Goal: Task Accomplishment & Management: Manage account settings

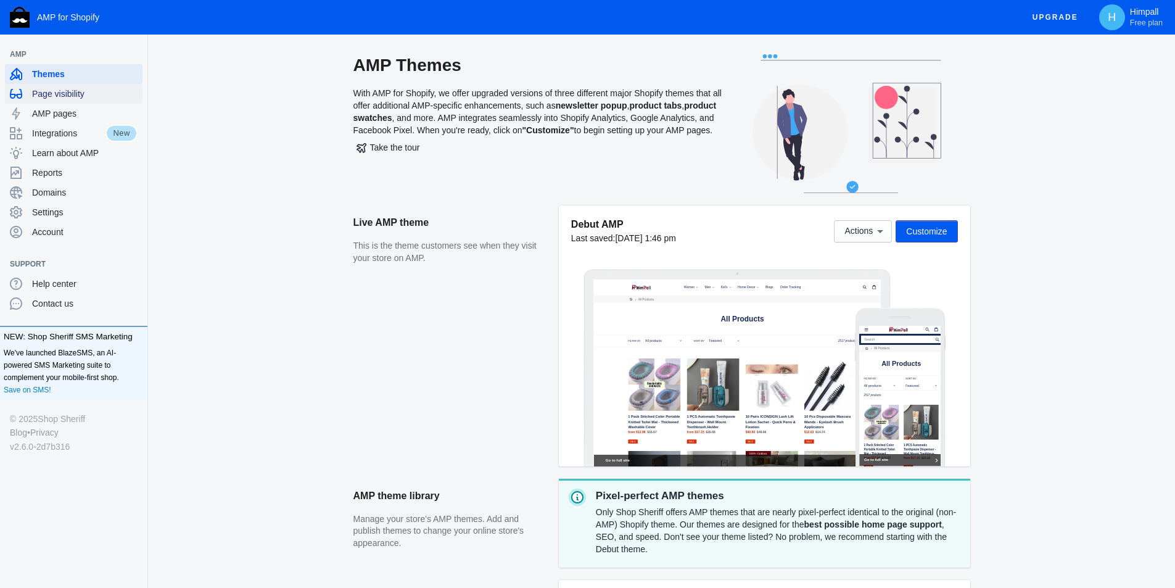
click at [63, 98] on span "Page visibility" at bounding box center [84, 94] width 105 height 12
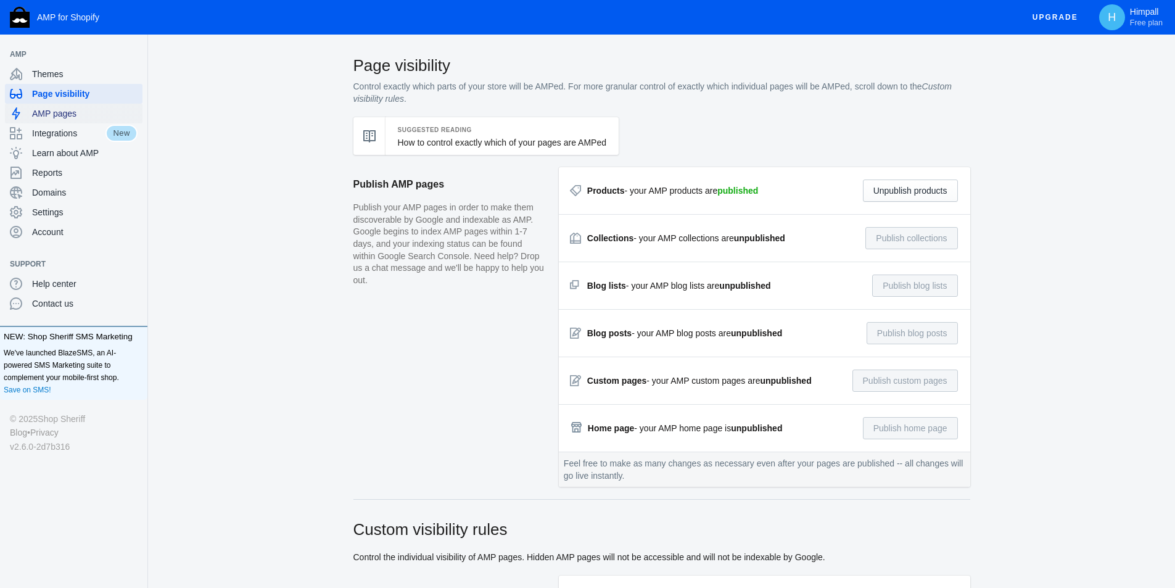
click at [72, 111] on span "AMP pages" at bounding box center [84, 113] width 105 height 12
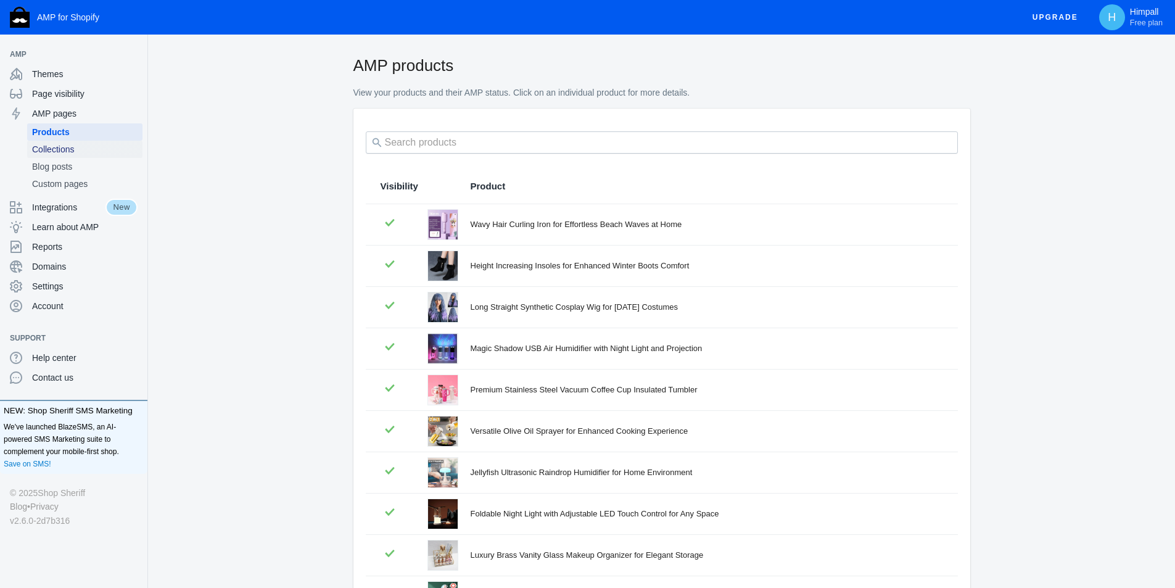
click at [55, 153] on span "Collections" at bounding box center [84, 149] width 105 height 12
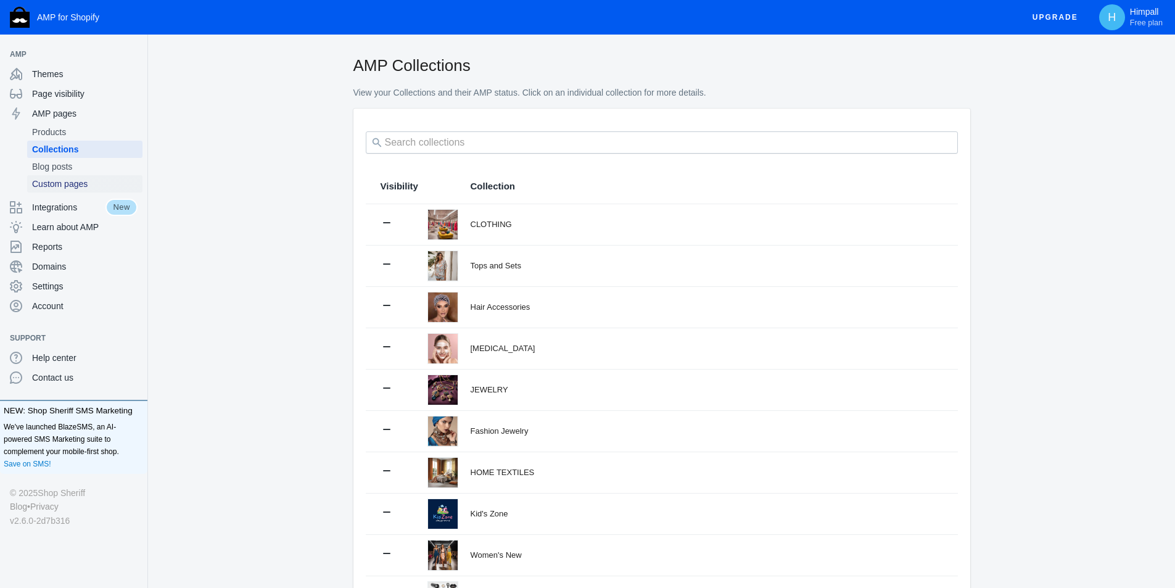
click at [60, 185] on span "Custom pages" at bounding box center [84, 184] width 105 height 12
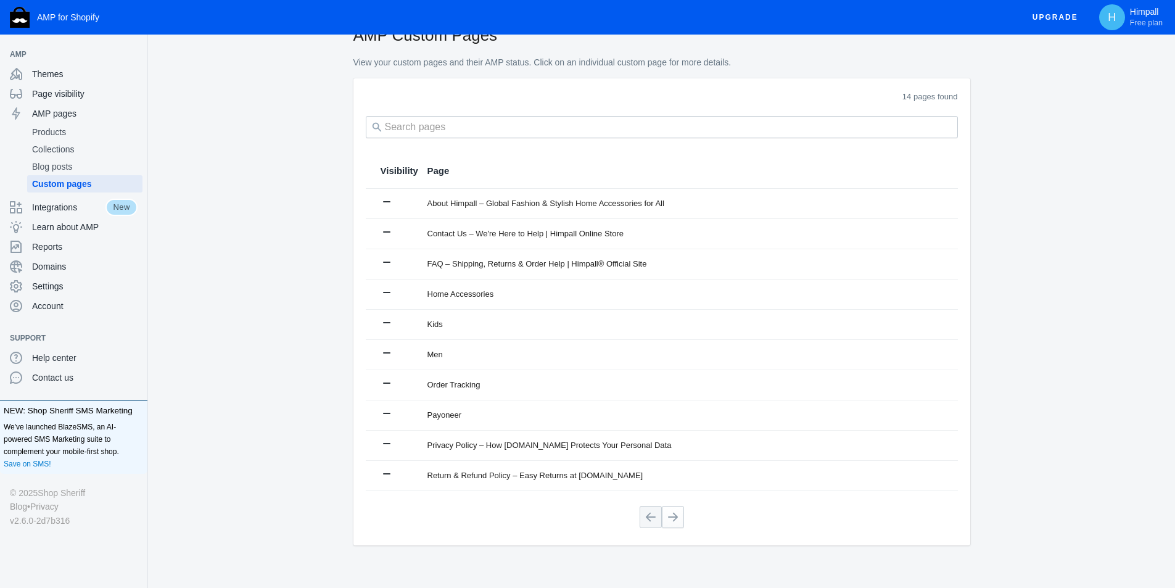
scroll to position [44, 0]
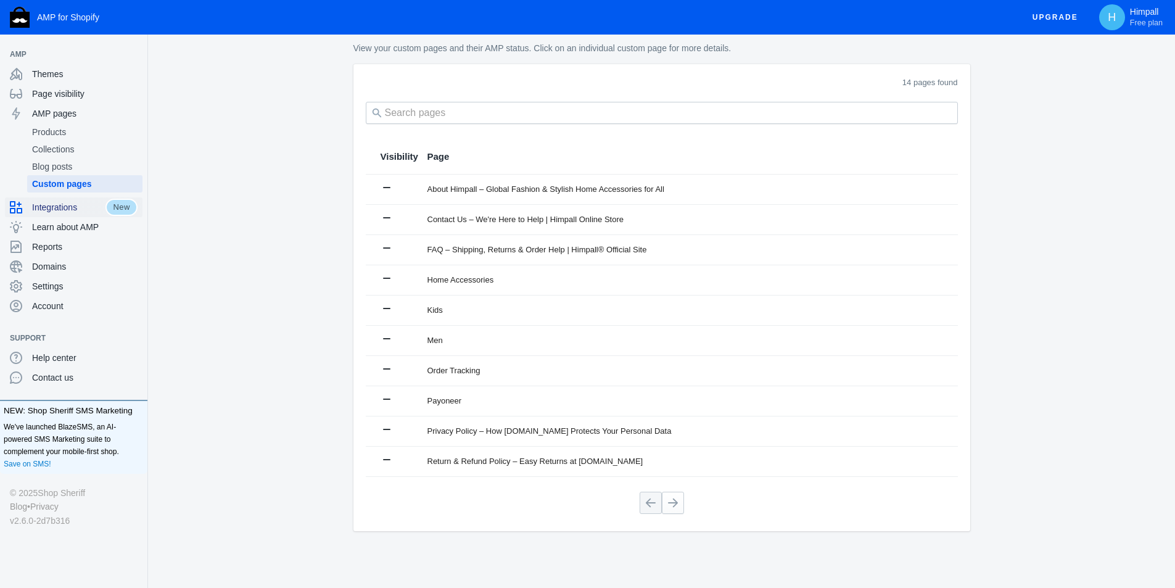
click at [77, 205] on span "Integrations" at bounding box center [68, 207] width 73 height 12
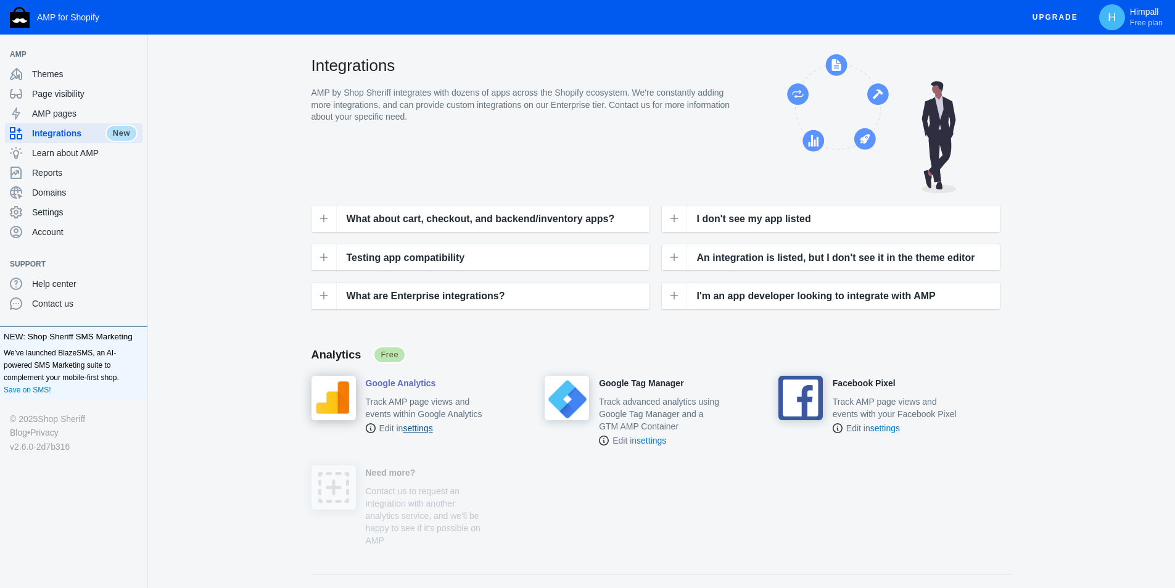
click at [425, 429] on link "settings" at bounding box center [418, 428] width 30 height 10
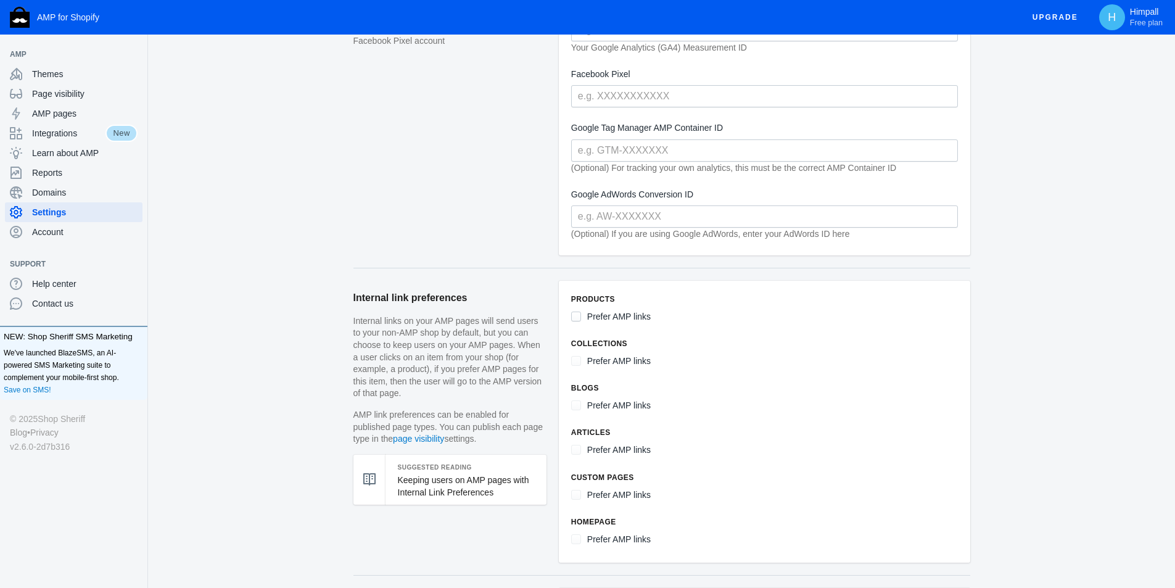
scroll to position [432, 0]
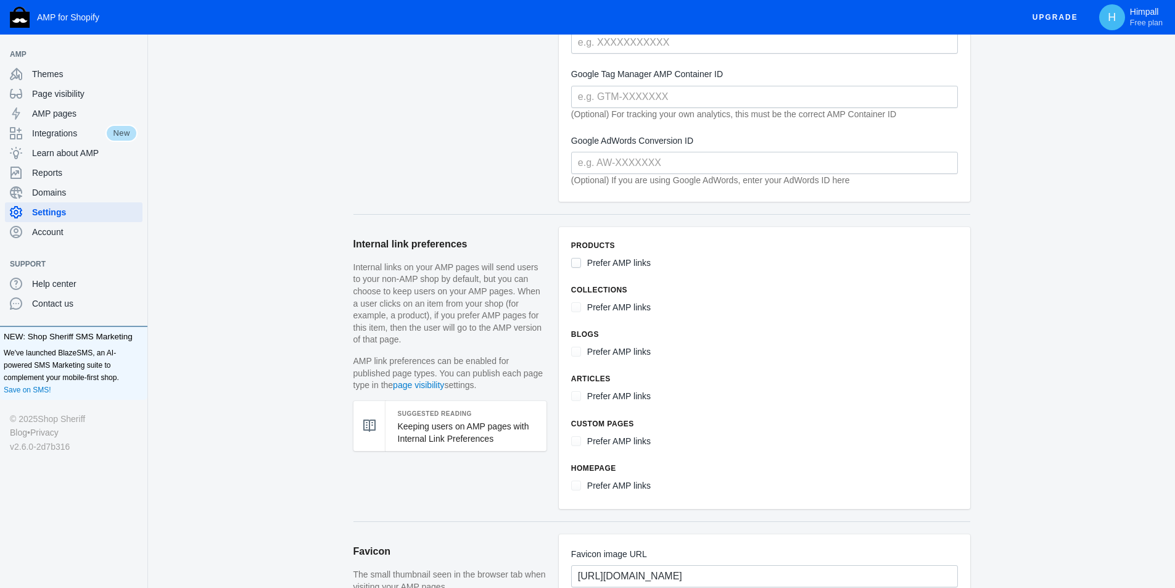
click at [575, 260] on input "Prefer AMP links" at bounding box center [576, 263] width 10 height 10
checkbox input "true"
click at [617, 306] on label "Prefer AMP links" at bounding box center [619, 307] width 64 height 15
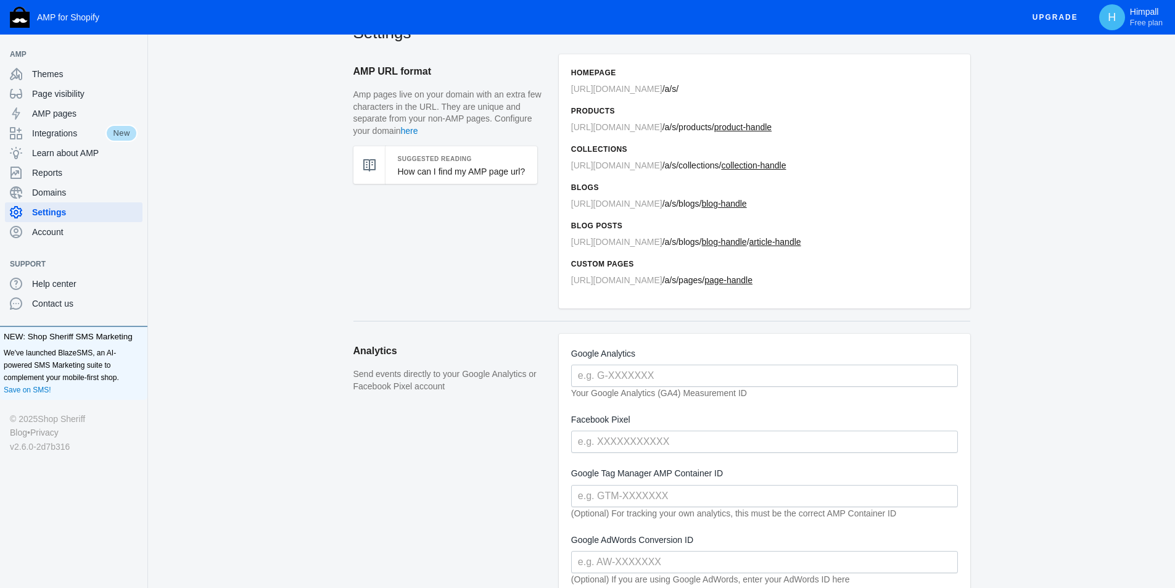
scroll to position [62, 0]
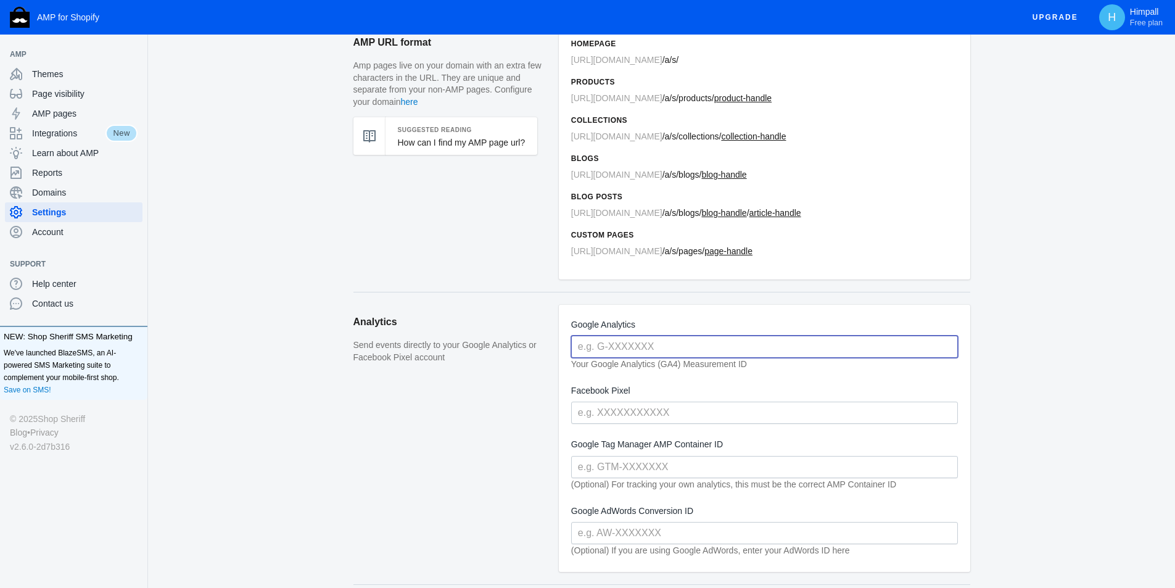
click at [761, 340] on input "text" at bounding box center [764, 346] width 387 height 22
paste input "G-NPX315CXW2"
type input "G-NPX315CXW2"
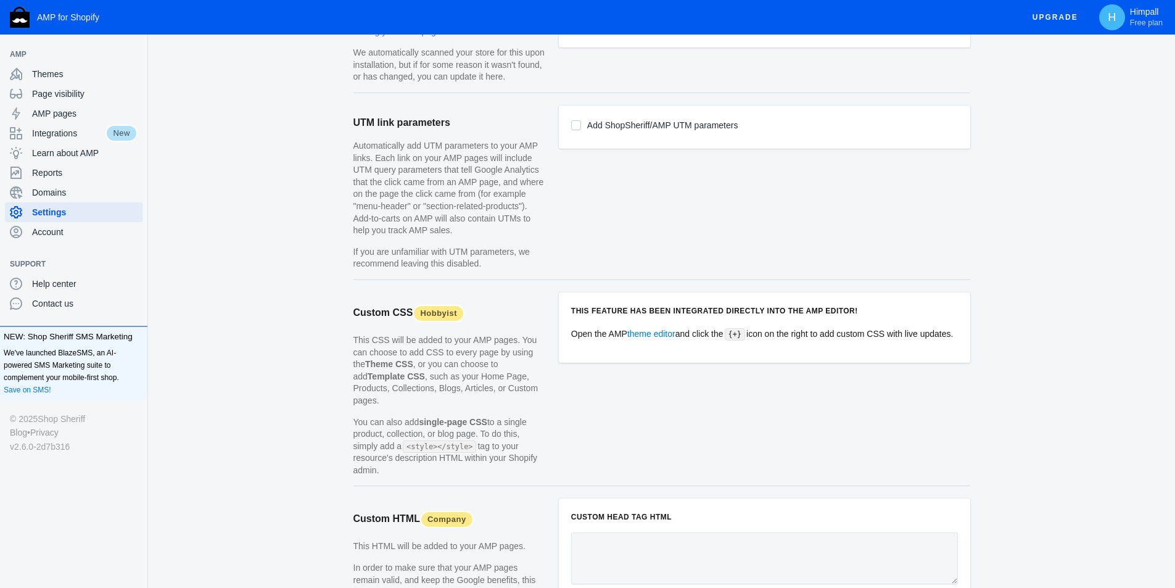
scroll to position [1104, 0]
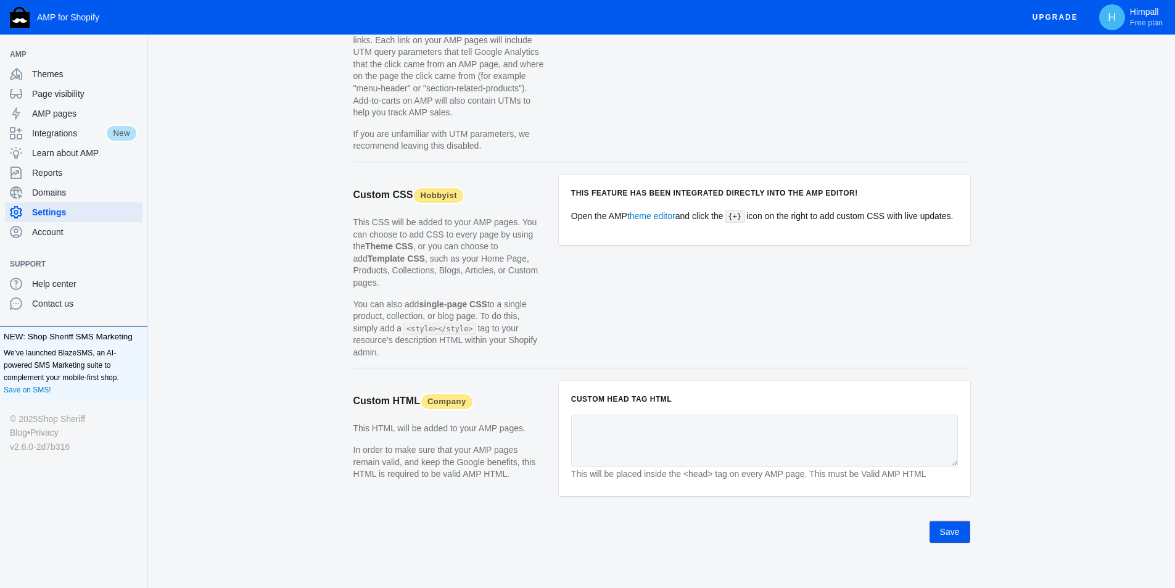
click at [950, 521] on button "Save" at bounding box center [949, 531] width 41 height 22
click at [50, 233] on span "Account" at bounding box center [84, 232] width 105 height 12
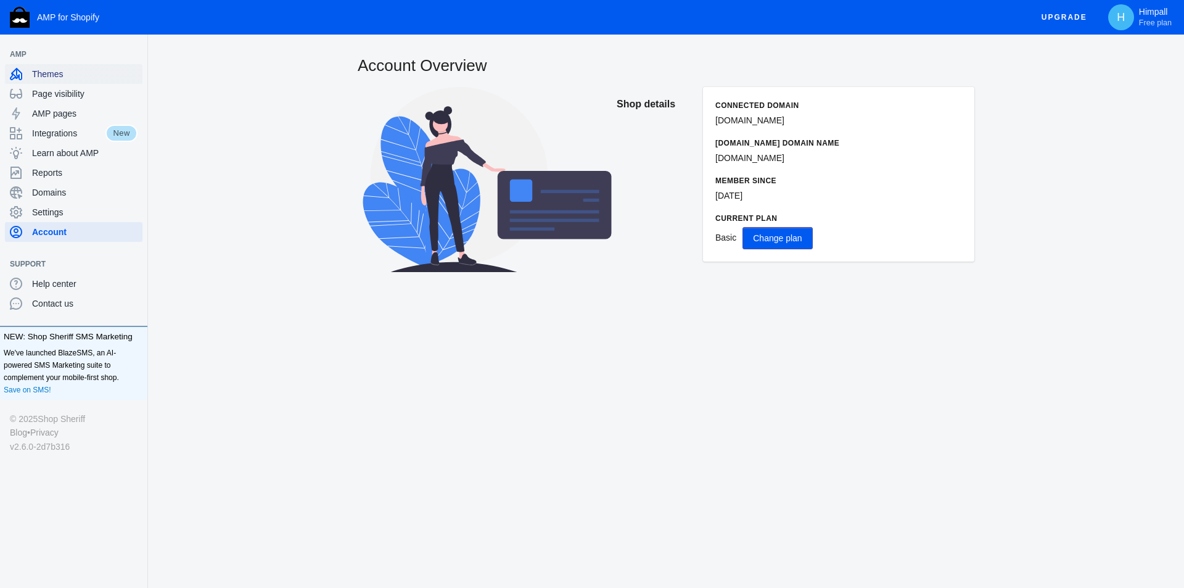
click at [44, 79] on span "Themes" at bounding box center [84, 74] width 105 height 12
